Goal: Information Seeking & Learning: Learn about a topic

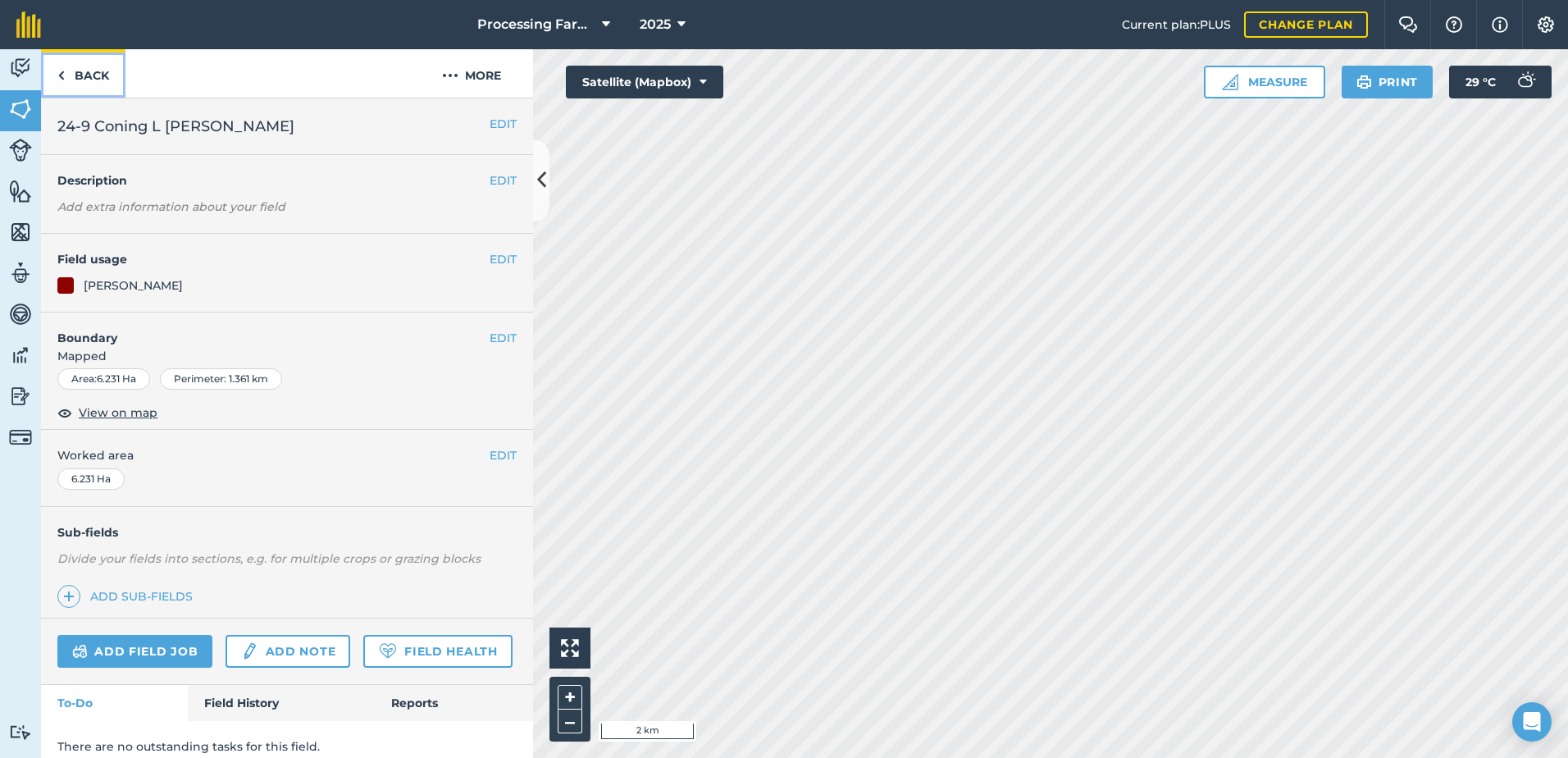
click at [91, 72] on link "Back" at bounding box center [84, 73] width 84 height 48
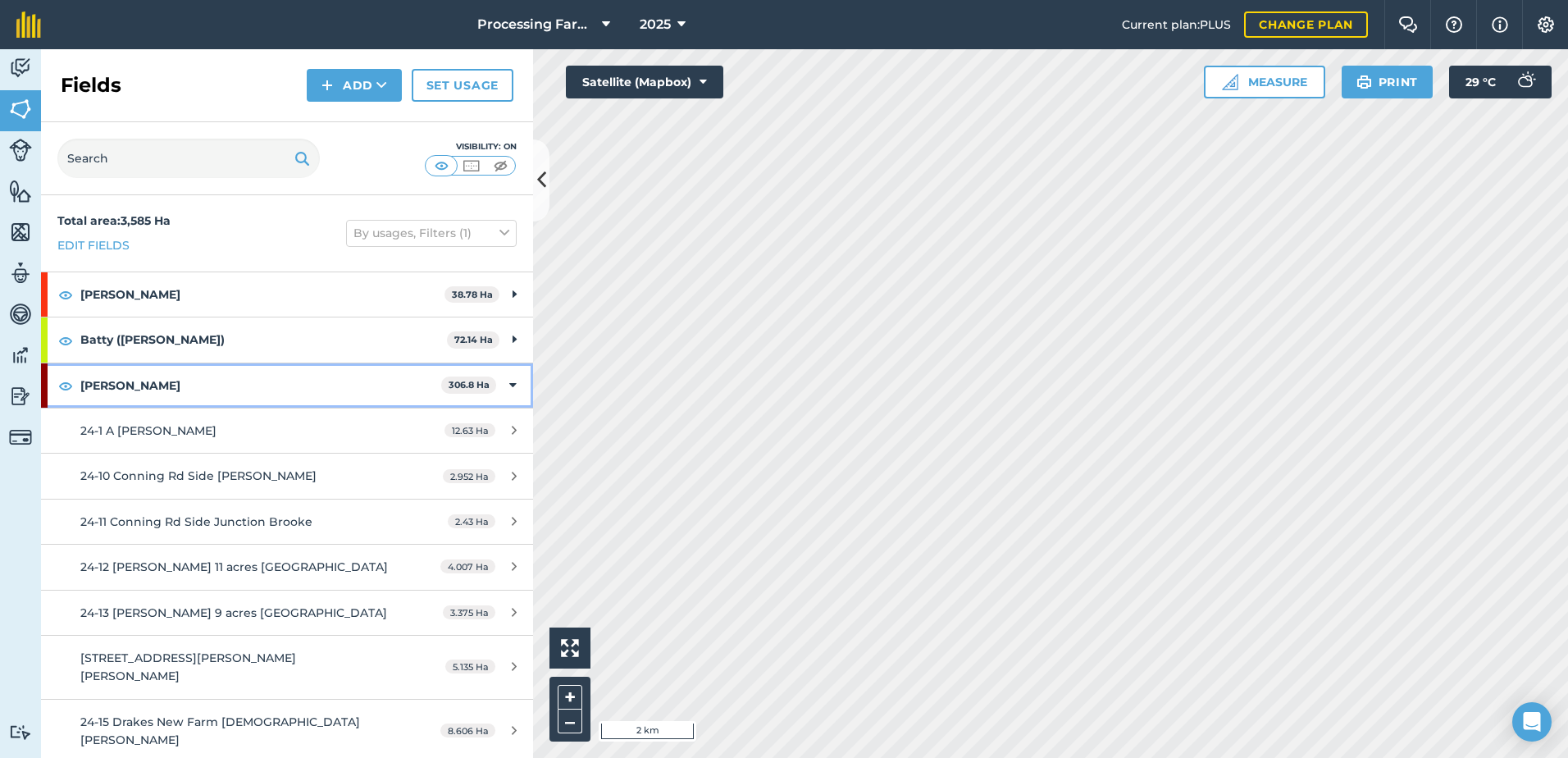
drag, startPoint x: 109, startPoint y: 380, endPoint x: 81, endPoint y: 428, distance: 55.6
click at [108, 381] on strong "[PERSON_NAME]" at bounding box center [260, 385] width 361 height 44
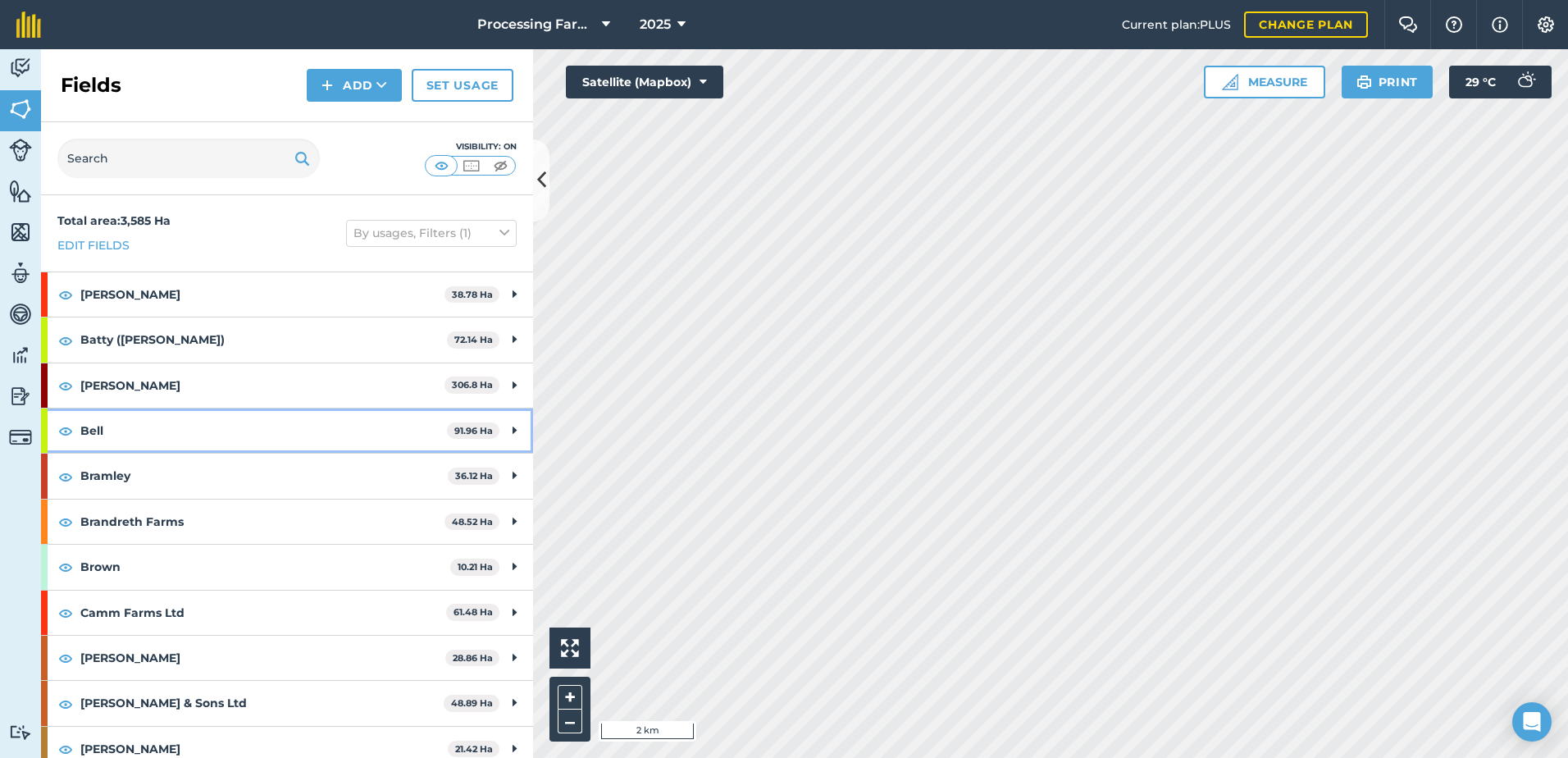
click at [82, 434] on strong "Bell" at bounding box center [263, 430] width 367 height 44
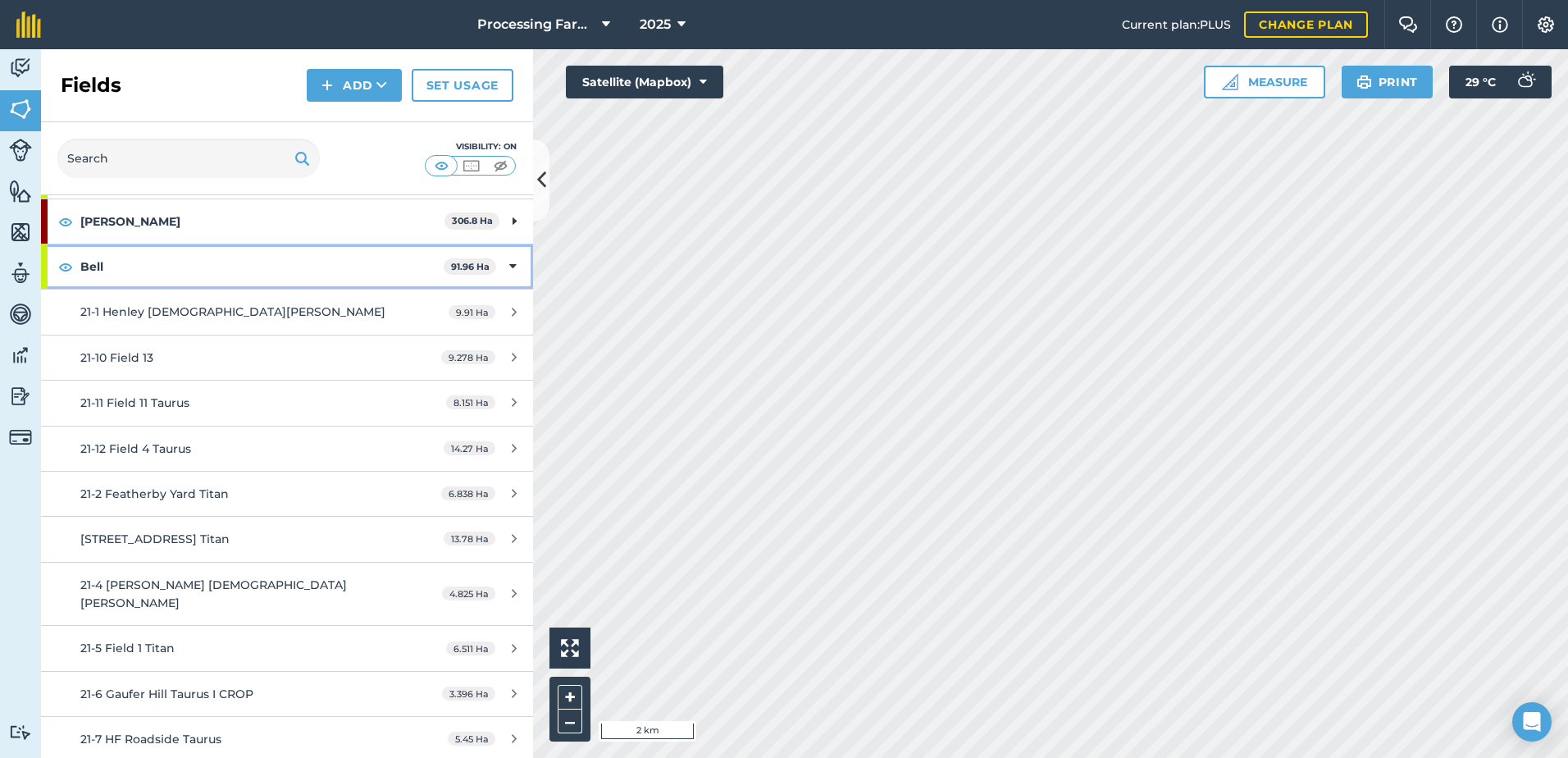
scroll to position [246, 0]
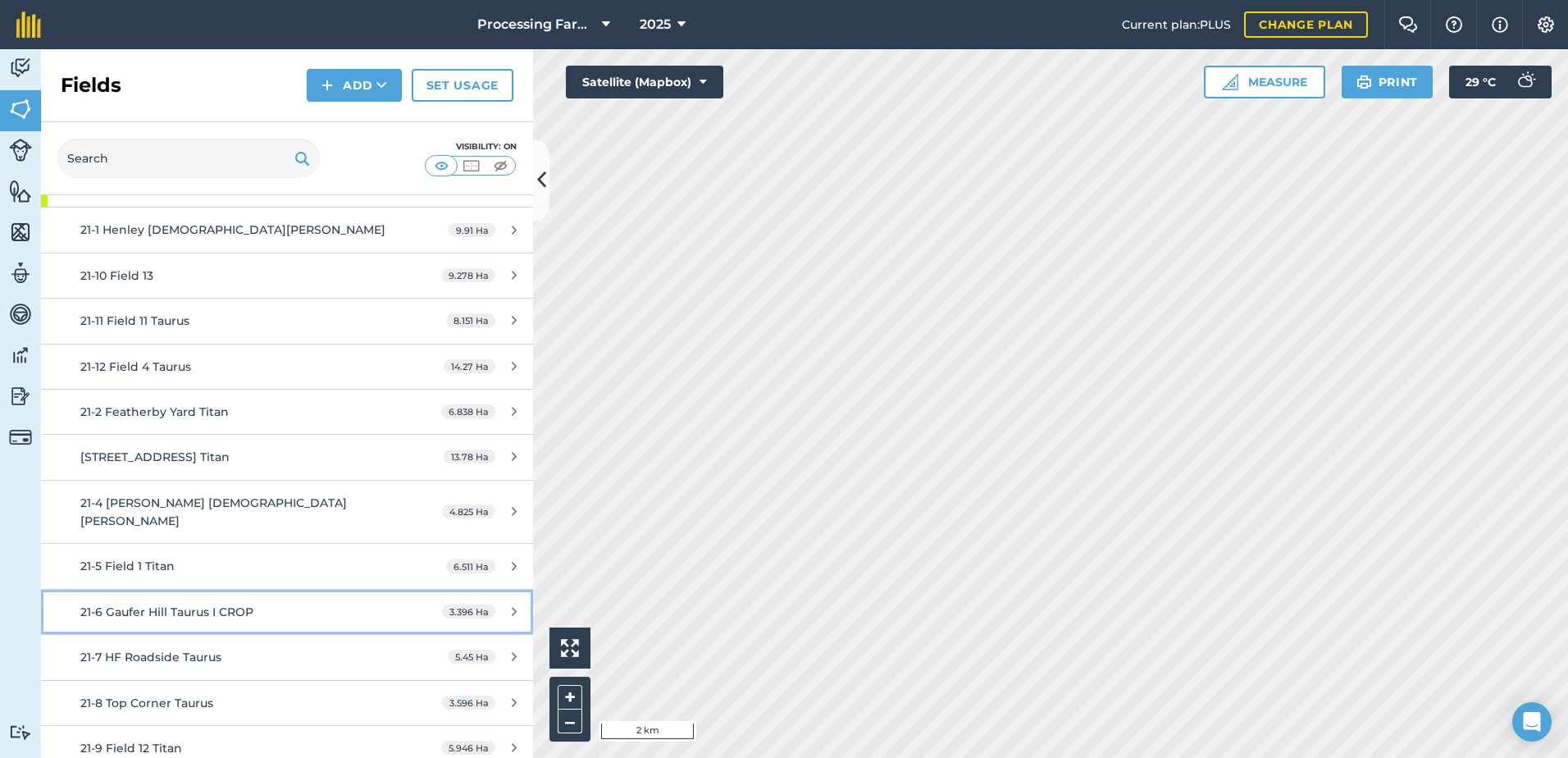
click at [228, 604] on span "21-6 Gaufer Hill Taurus I CROP" at bounding box center [166, 611] width 173 height 15
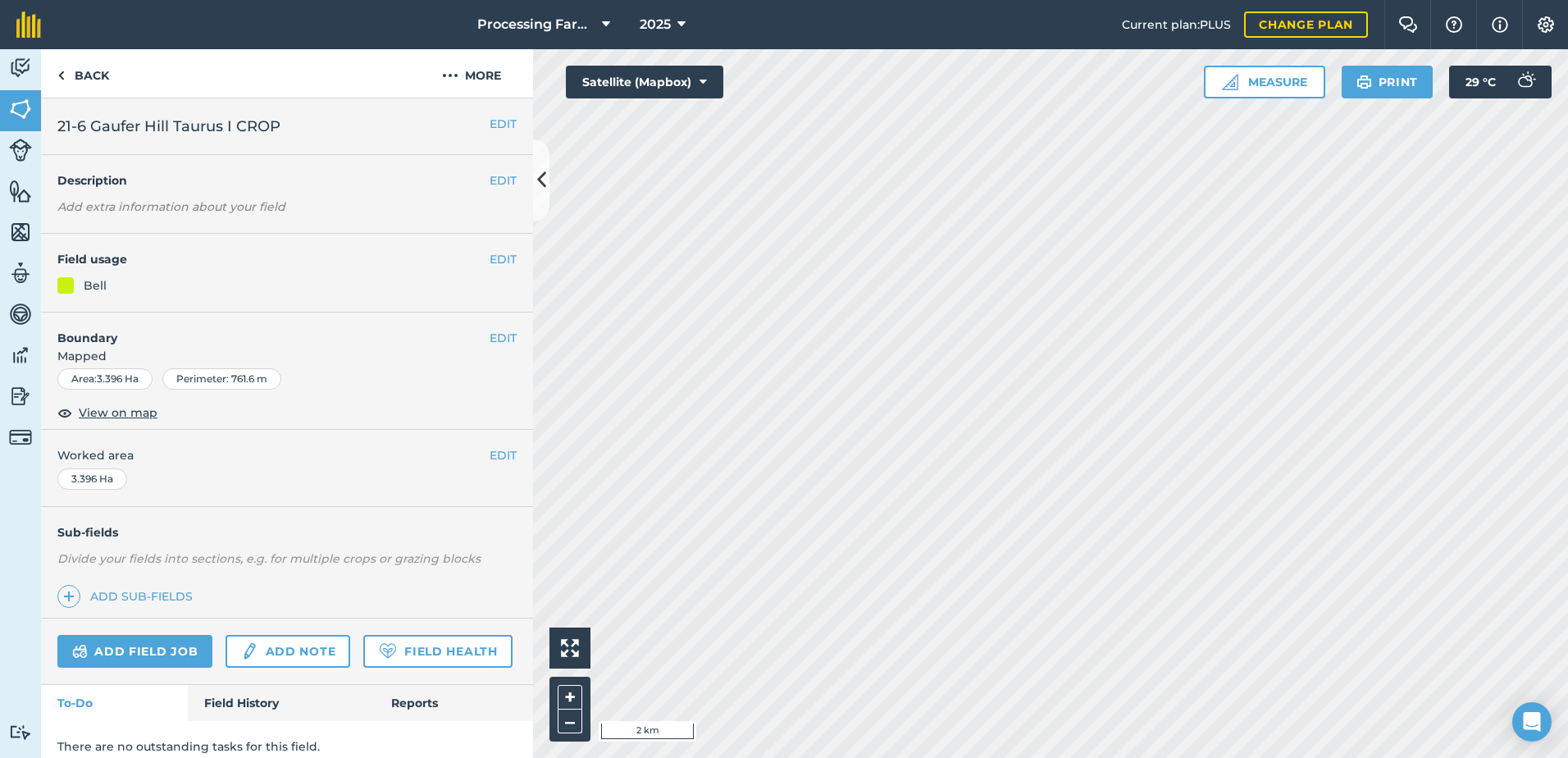
scroll to position [60, 0]
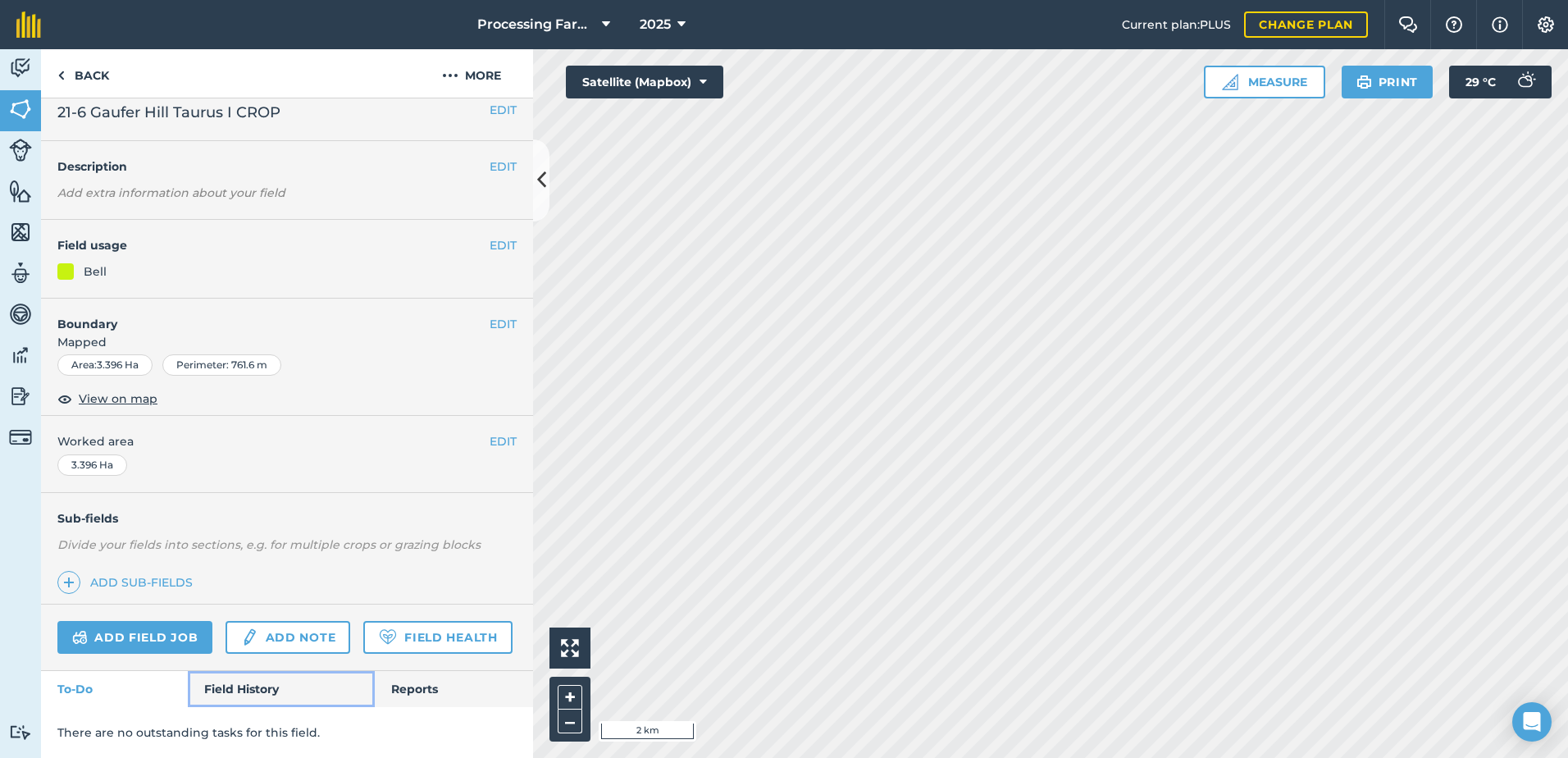
click at [252, 690] on link "Field History" at bounding box center [281, 689] width 186 height 36
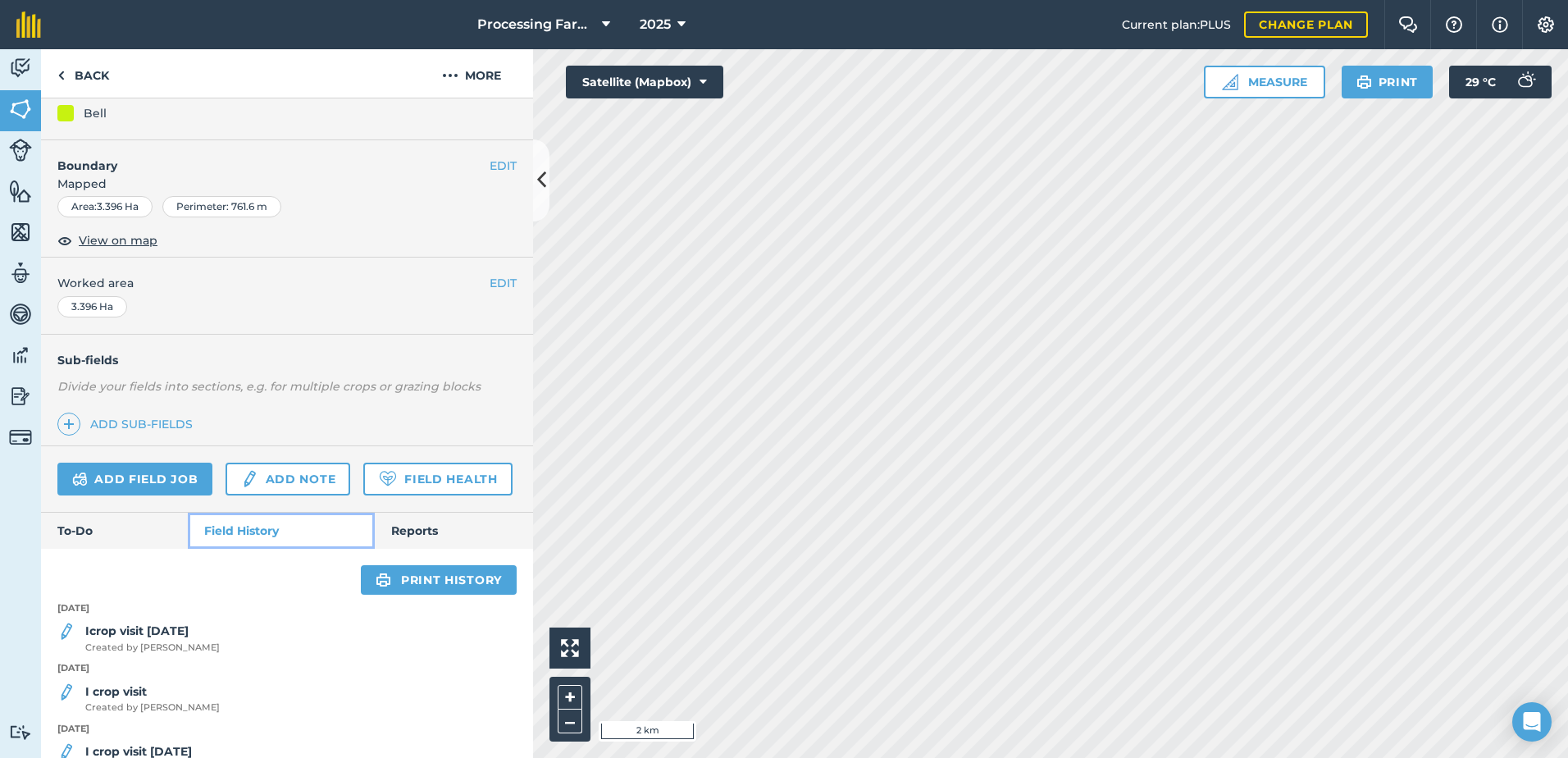
scroll to position [388, 0]
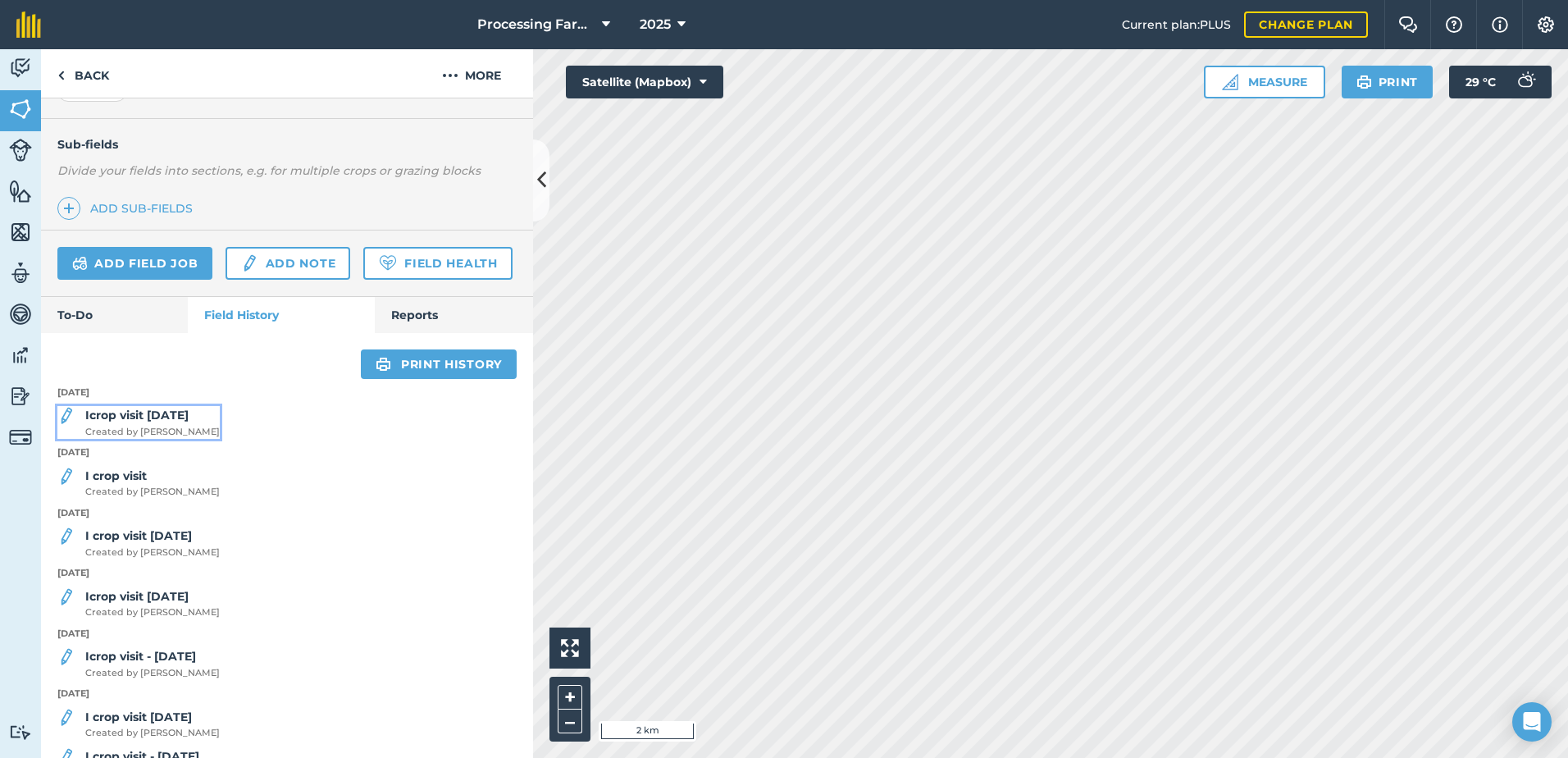
click at [150, 440] on span "Created by Tom A" at bounding box center [152, 432] width 135 height 15
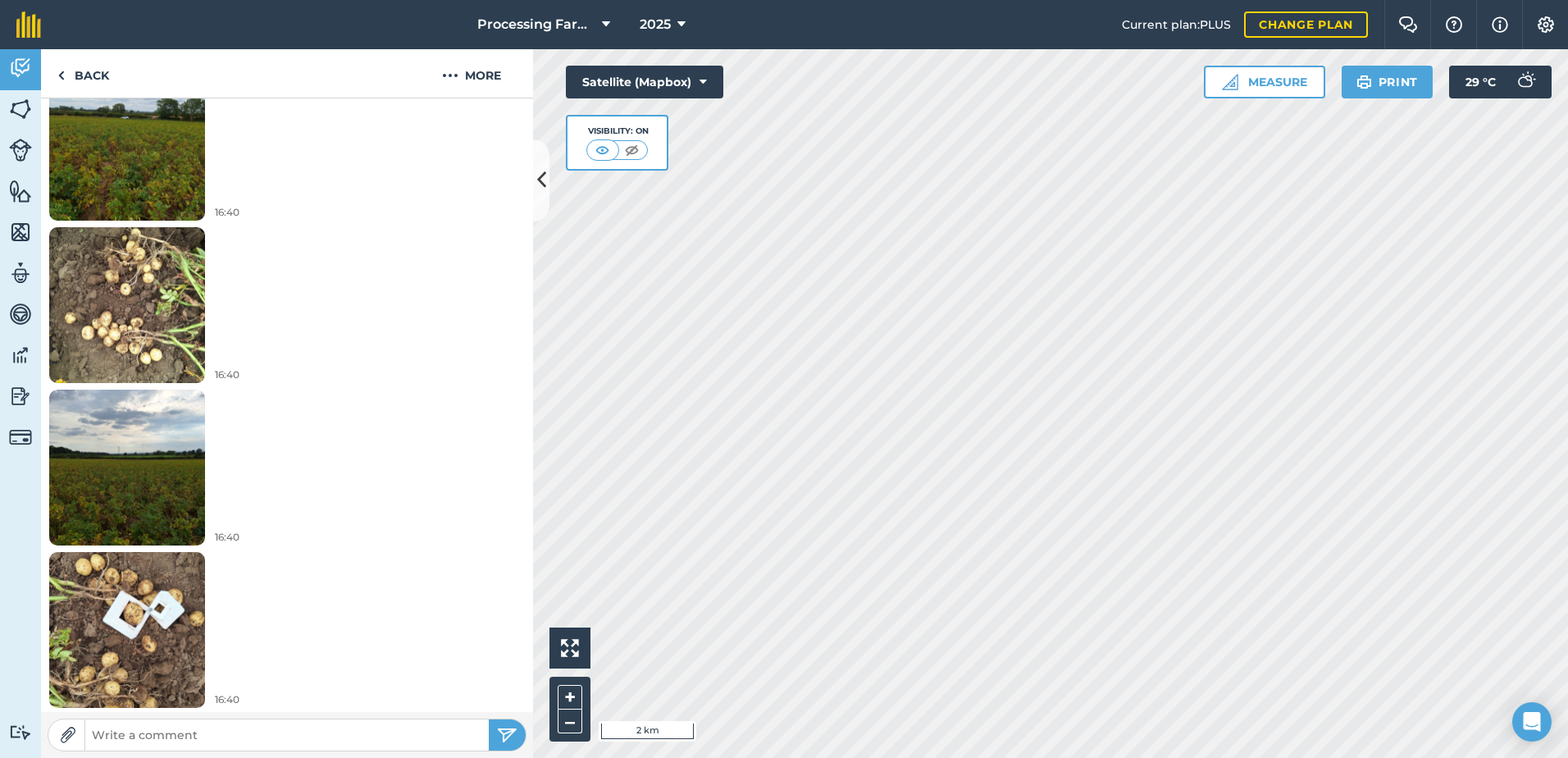
scroll to position [999, 0]
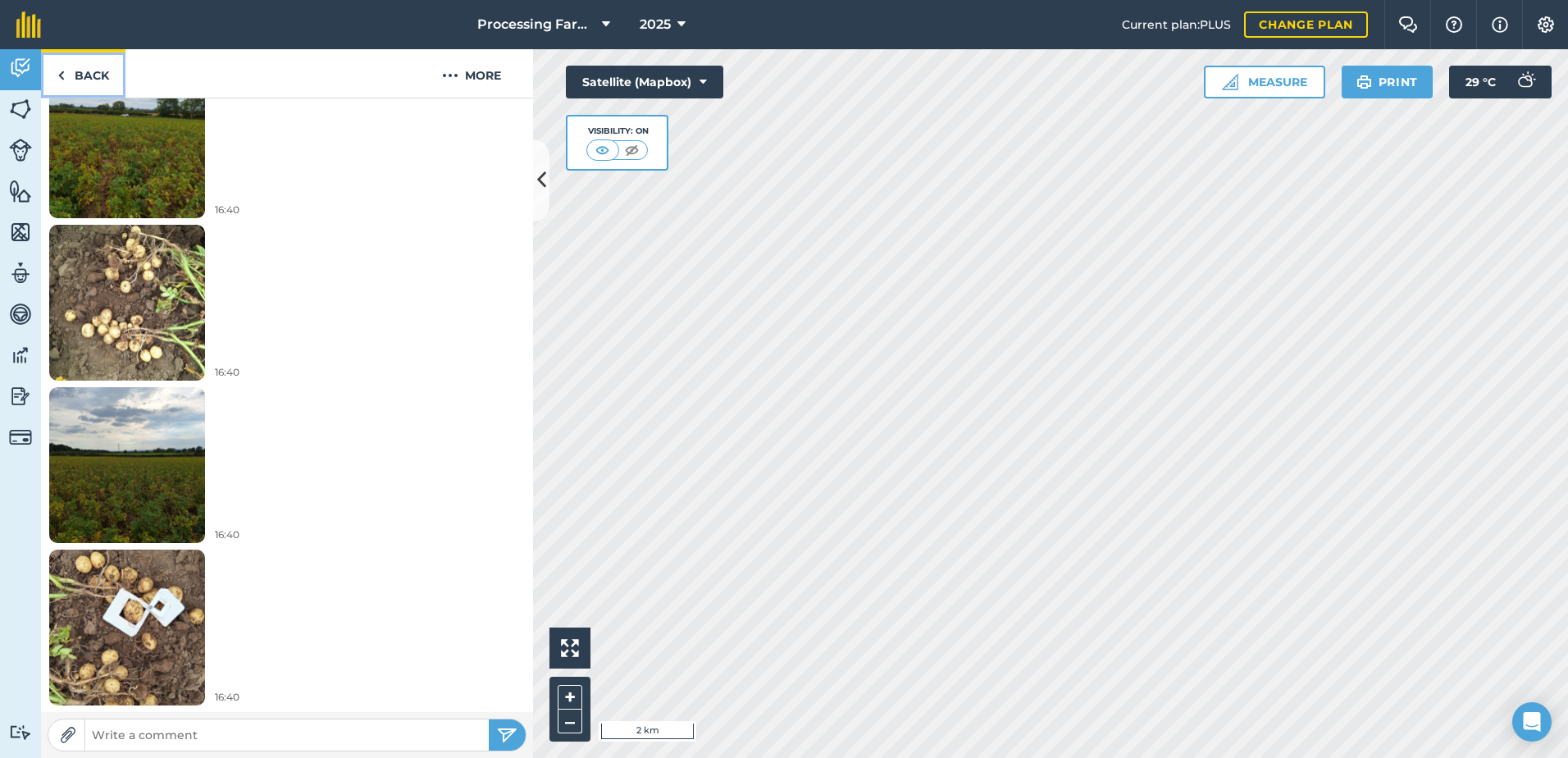
click at [99, 79] on link "Back" at bounding box center [84, 73] width 84 height 48
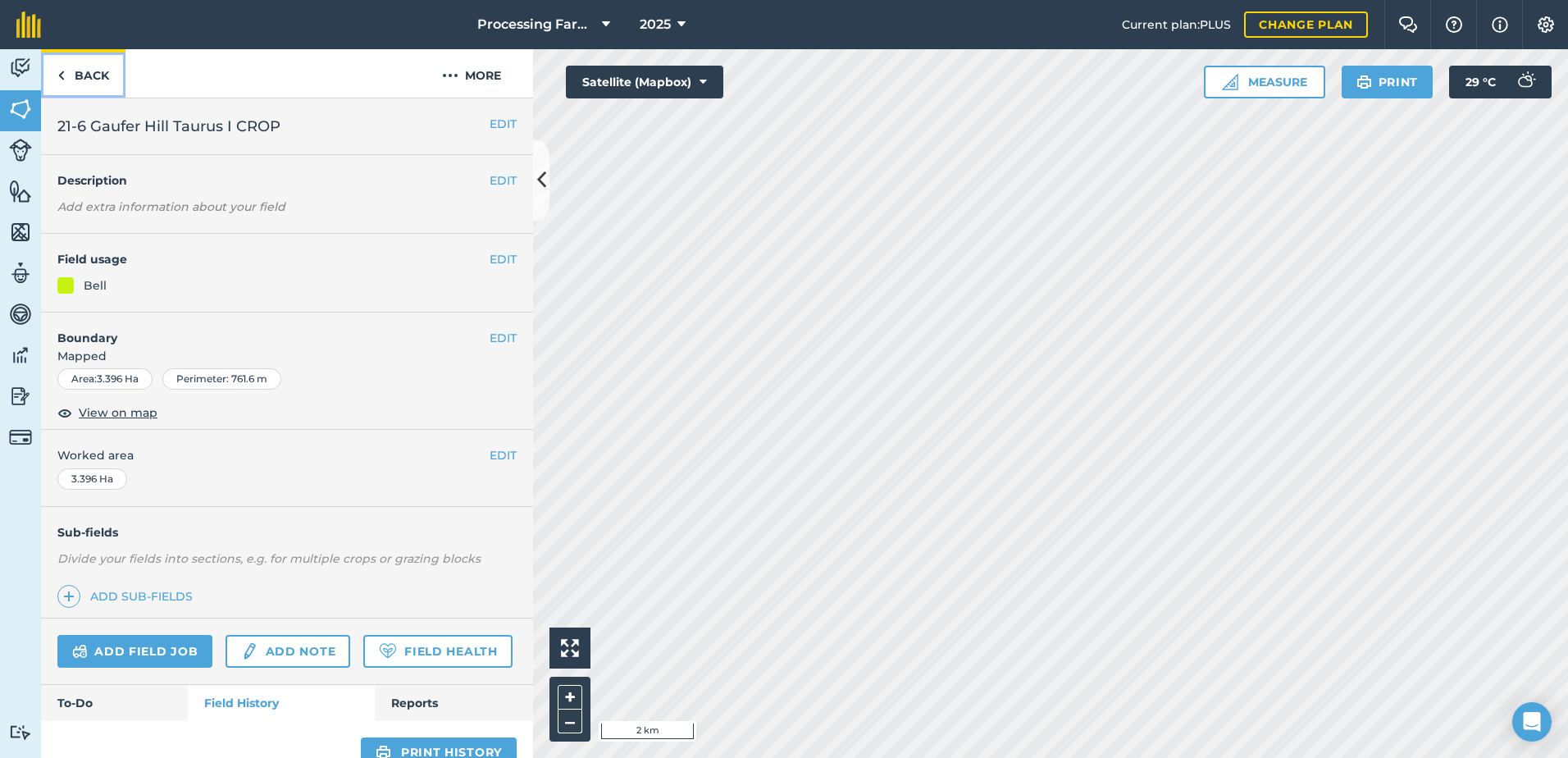
click at [82, 69] on link "Back" at bounding box center [84, 73] width 84 height 48
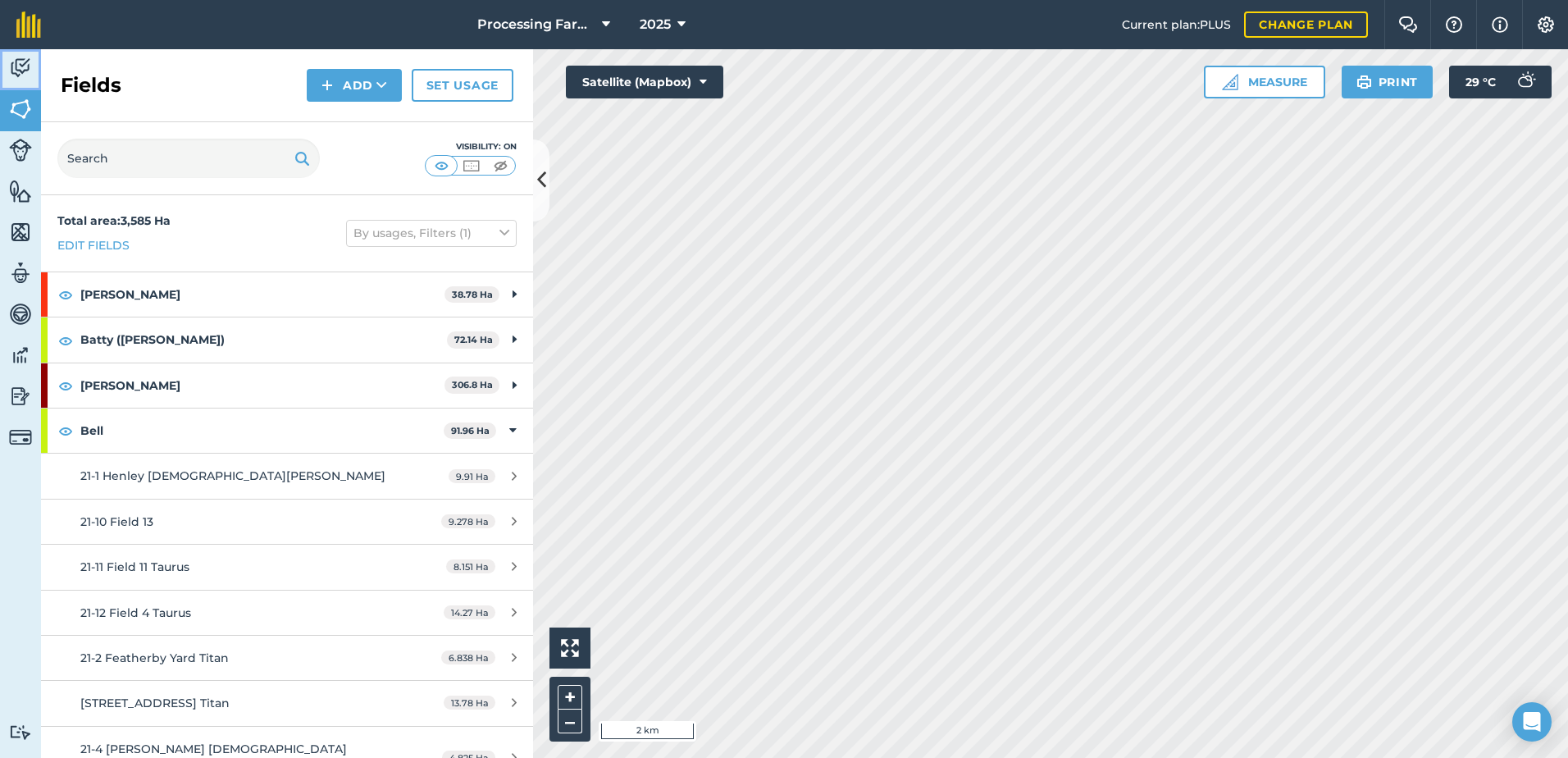
click at [29, 69] on img at bounding box center [20, 68] width 23 height 25
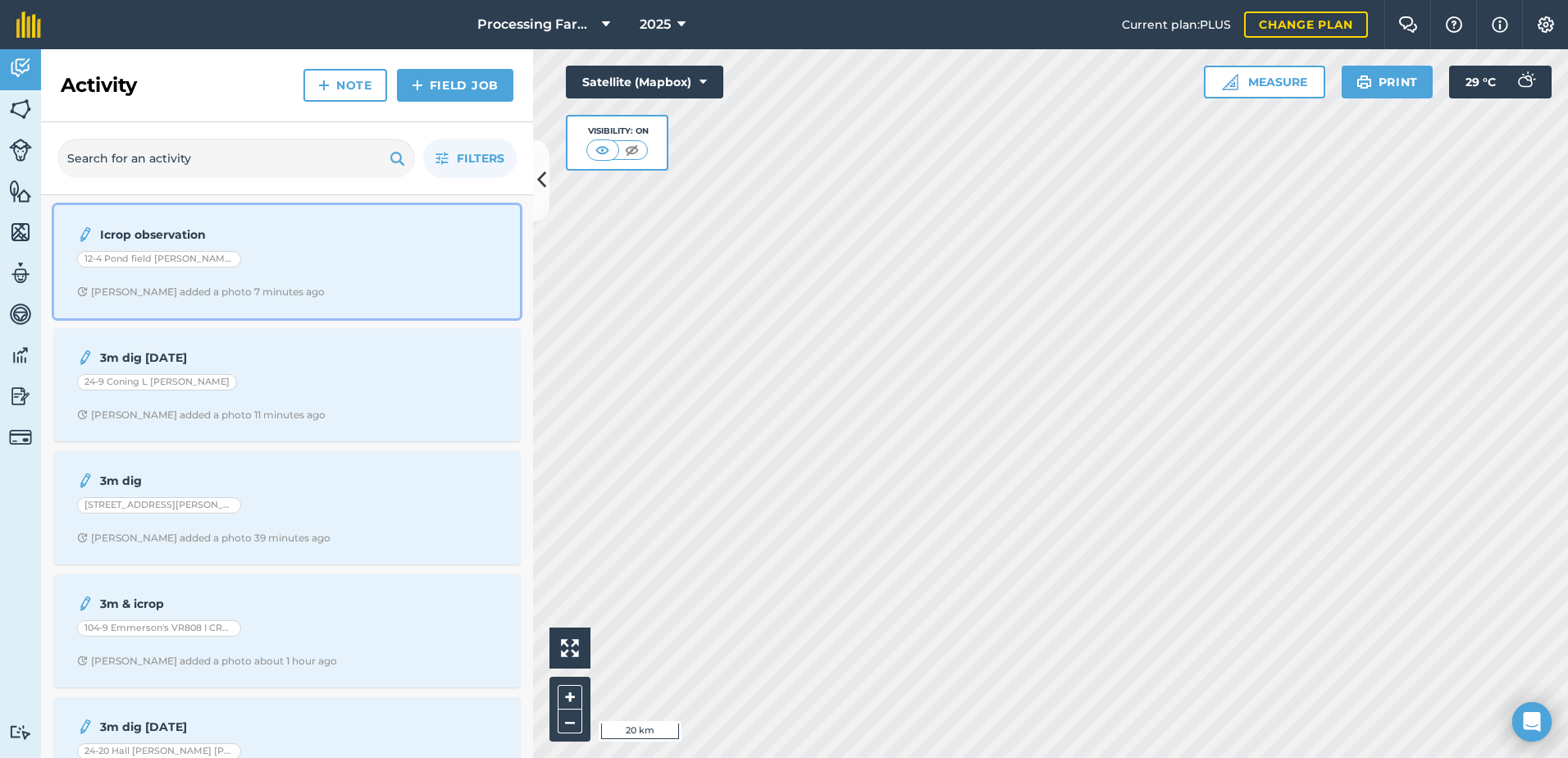
click at [325, 273] on div "Icrop observation 12-4 Pond field [PERSON_NAME] P: [DATE] I CROP [PERSON_NAME] …" at bounding box center [287, 261] width 446 height 93
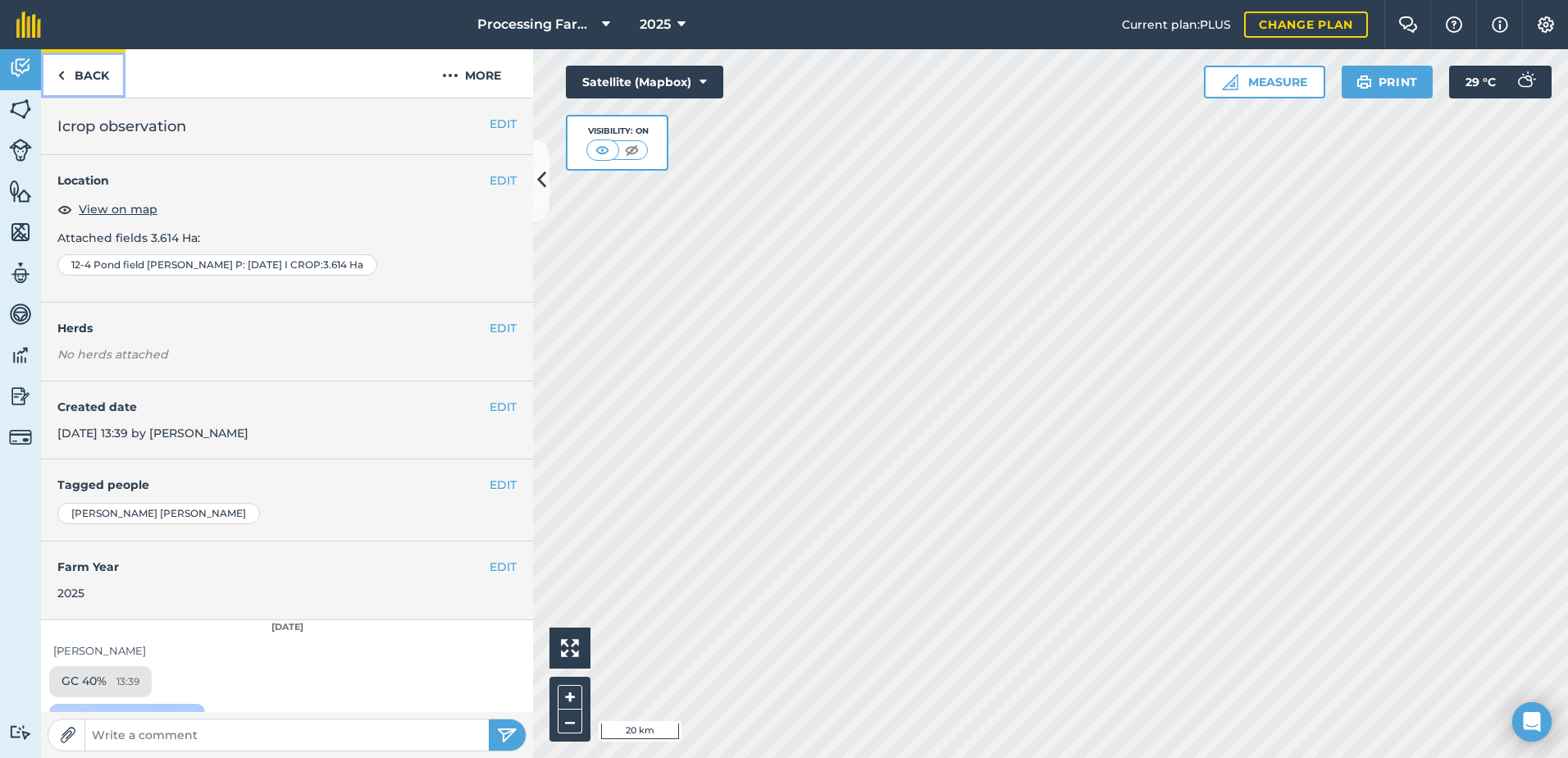
click at [84, 74] on link "Back" at bounding box center [84, 73] width 84 height 48
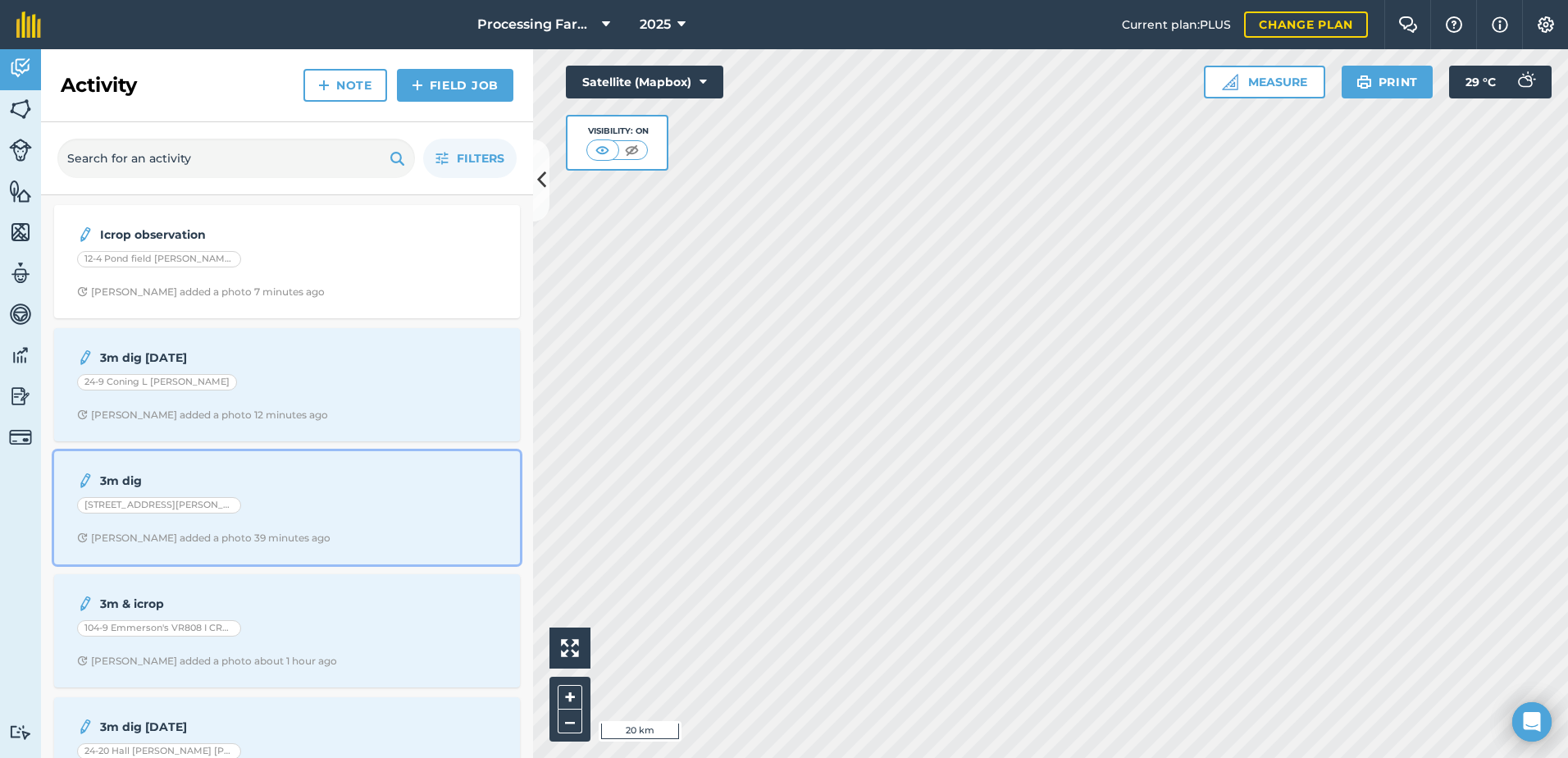
click at [263, 515] on div "[STREET_ADDRESS][PERSON_NAME] P: [DATE]" at bounding box center [287, 507] width 419 height 21
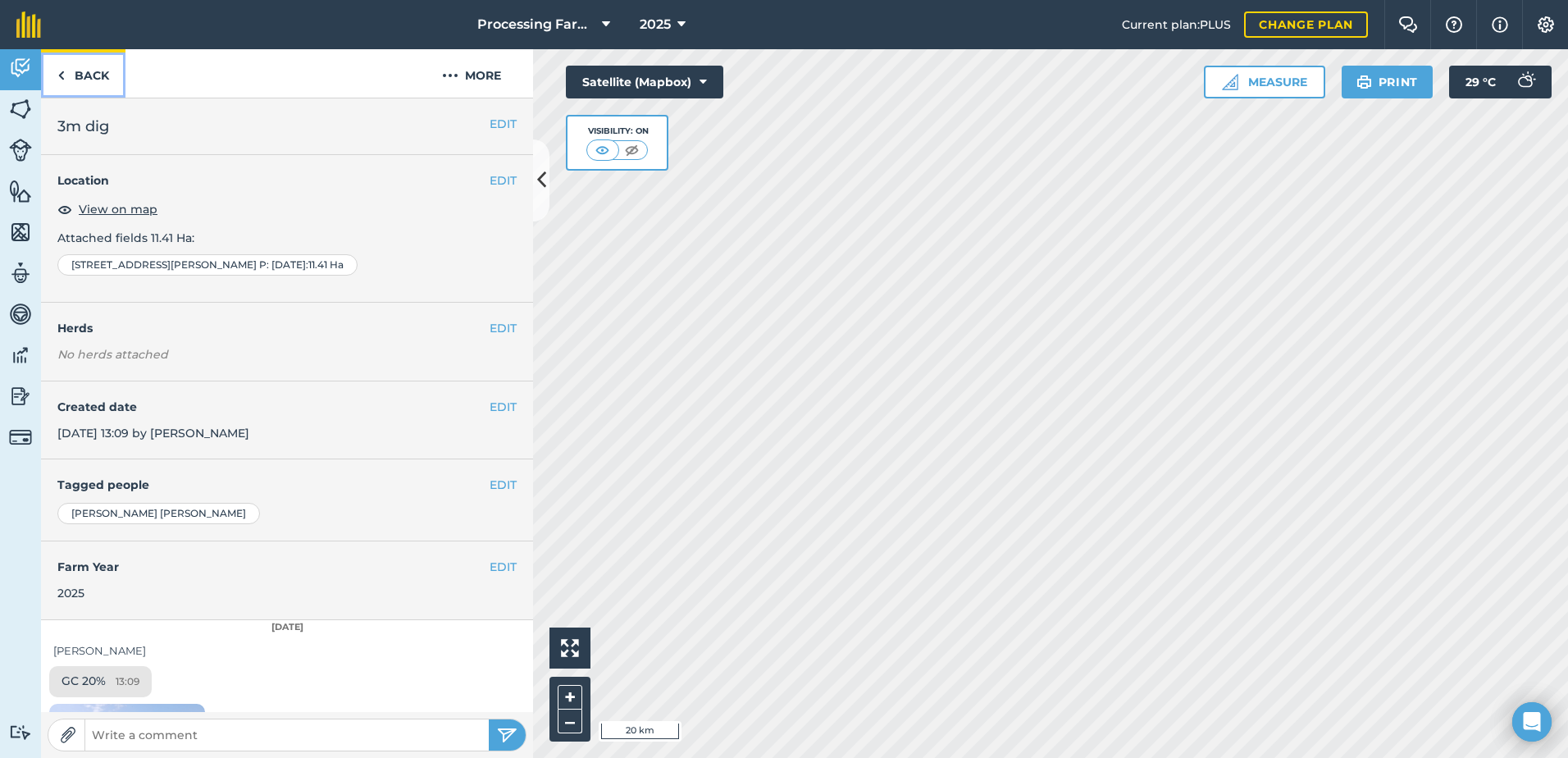
click at [81, 73] on link "Back" at bounding box center [84, 73] width 84 height 48
